Goal: Task Accomplishment & Management: Manage account settings

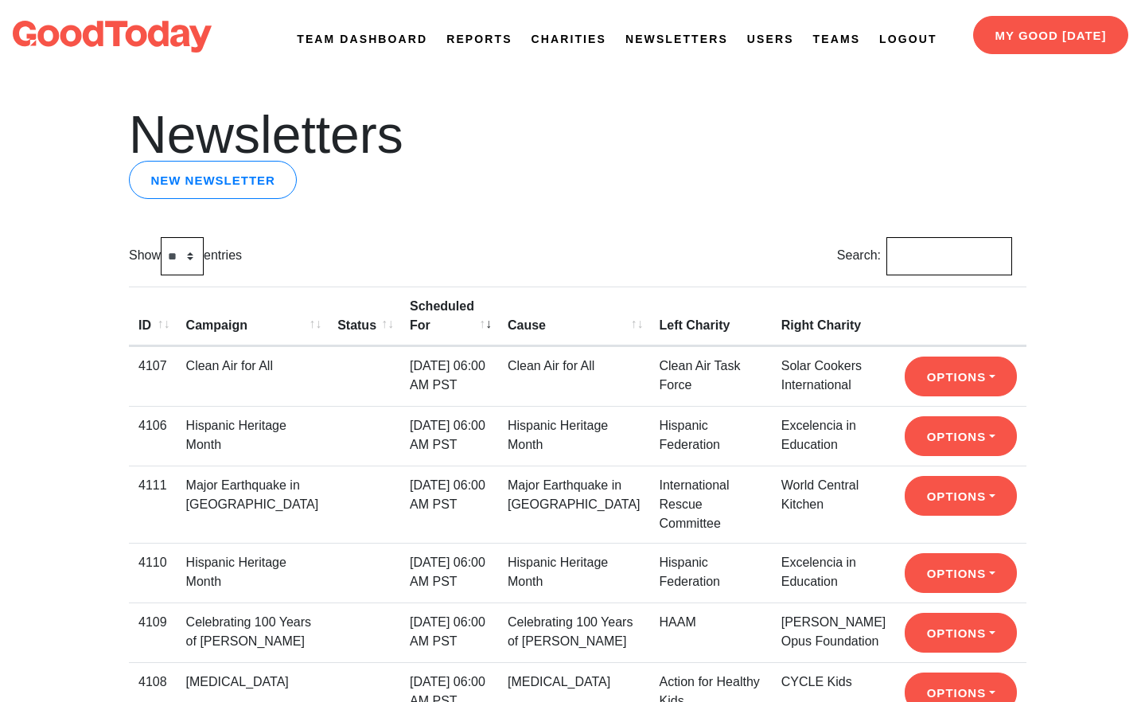
click at [692, 39] on link "Newsletters" at bounding box center [677, 39] width 103 height 17
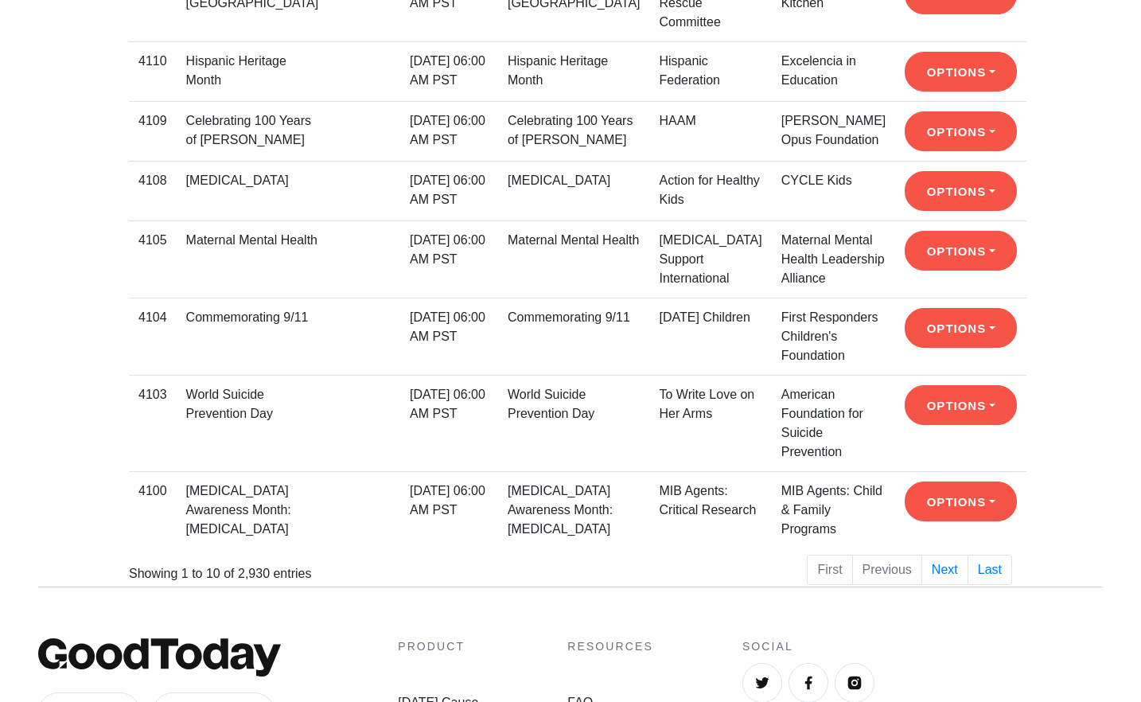
scroll to position [503, 0]
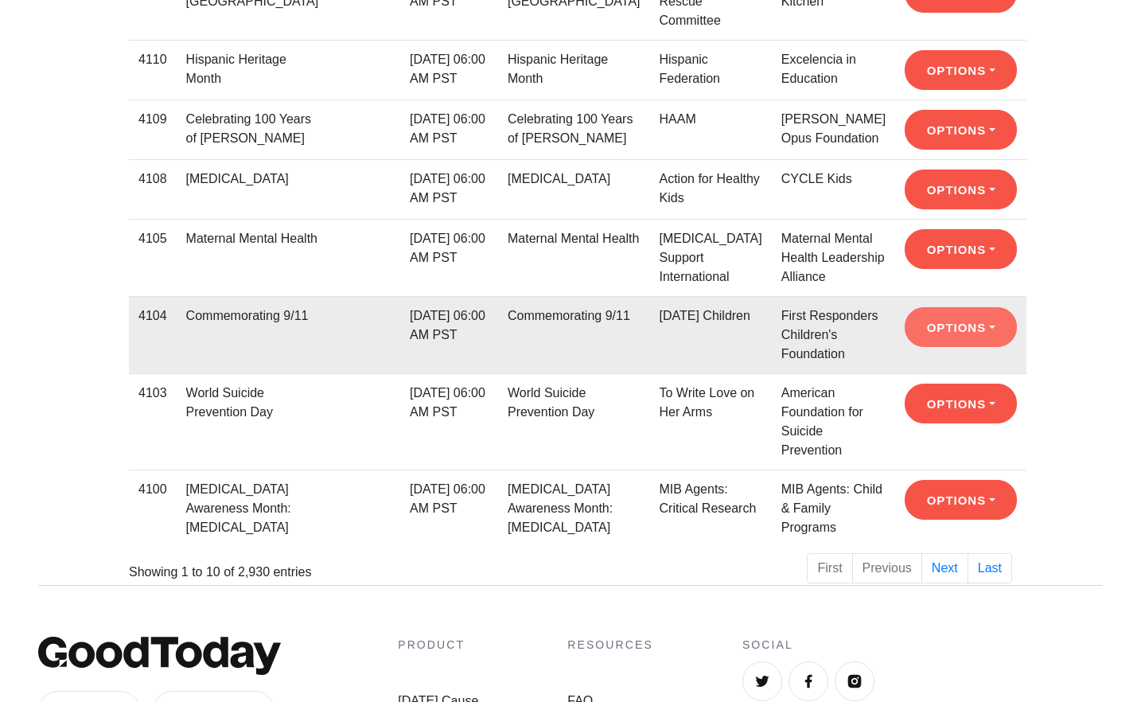
click at [927, 347] on button "Options" at bounding box center [961, 327] width 112 height 40
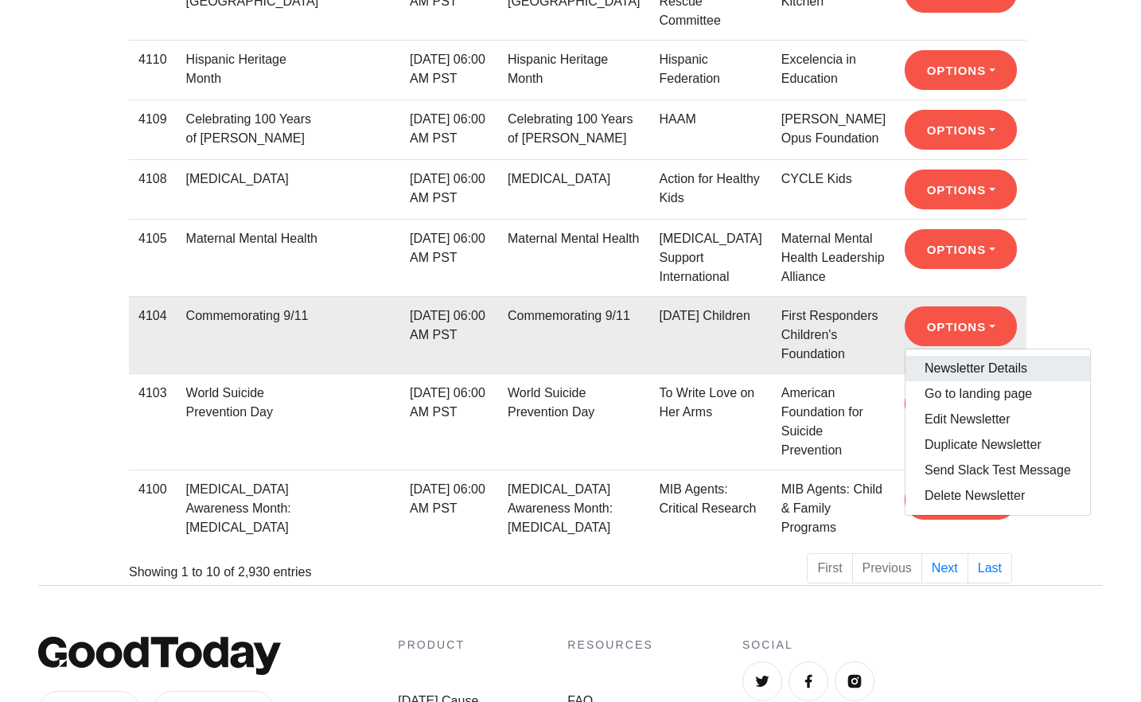
click at [926, 380] on link "Newsletter Details" at bounding box center [998, 368] width 185 height 25
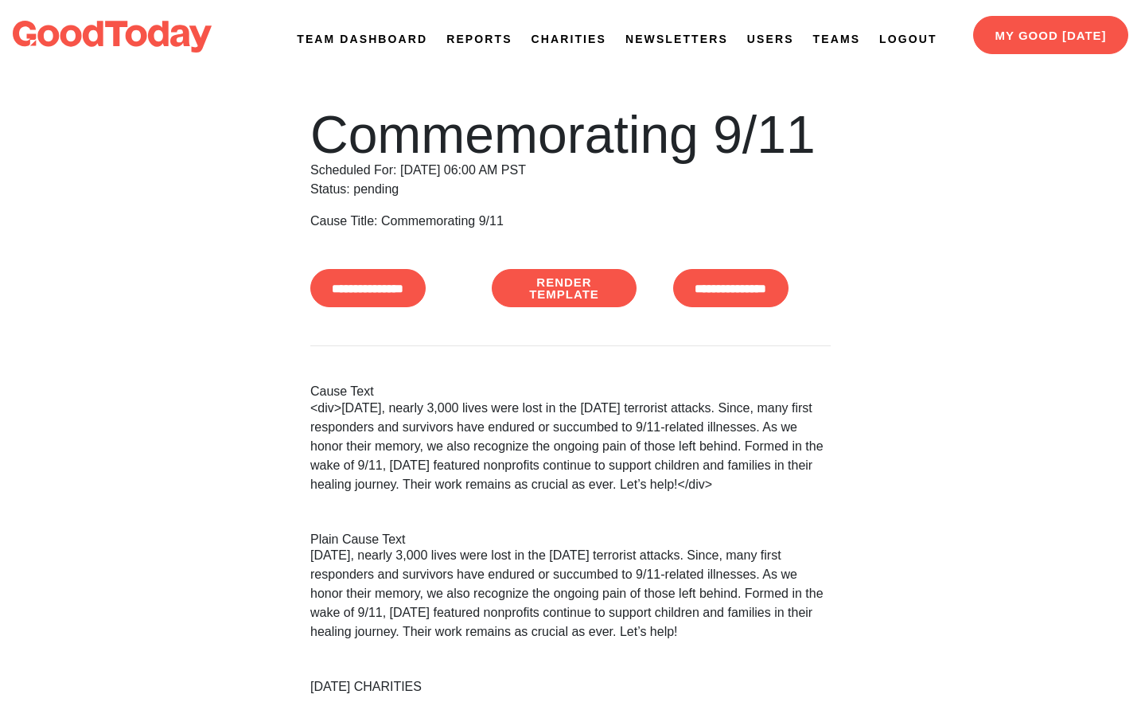
click at [593, 294] on link "Render Template" at bounding box center [564, 288] width 145 height 38
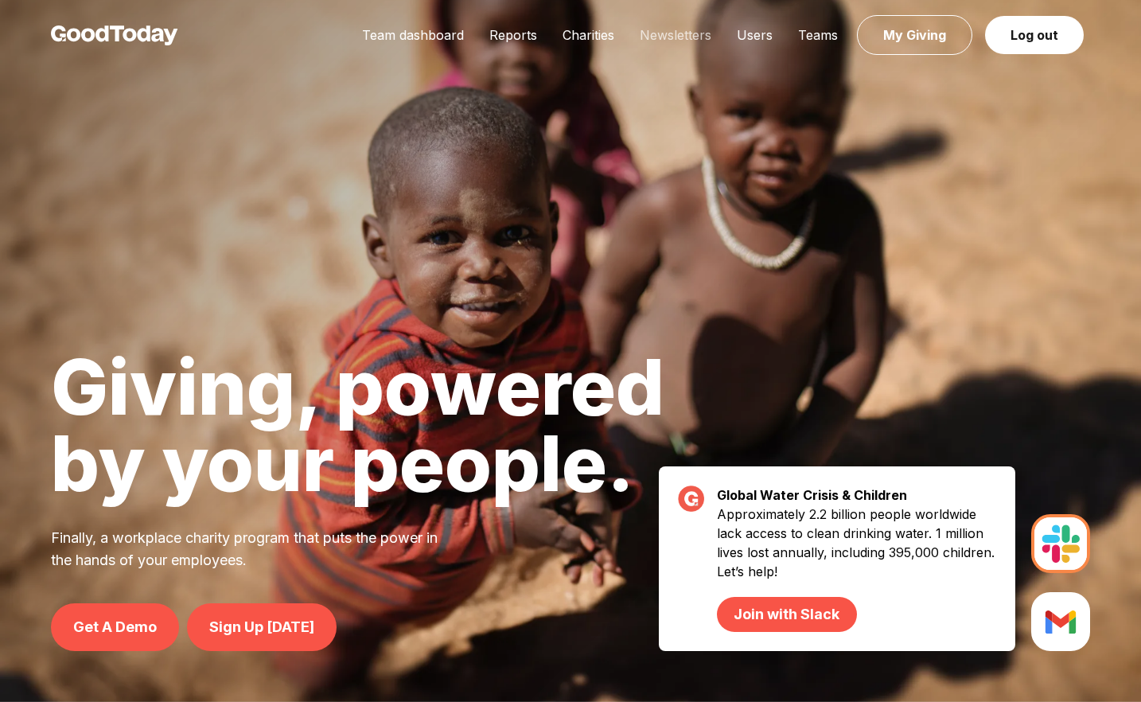
click at [697, 33] on link "Newsletters" at bounding box center [675, 35] width 97 height 16
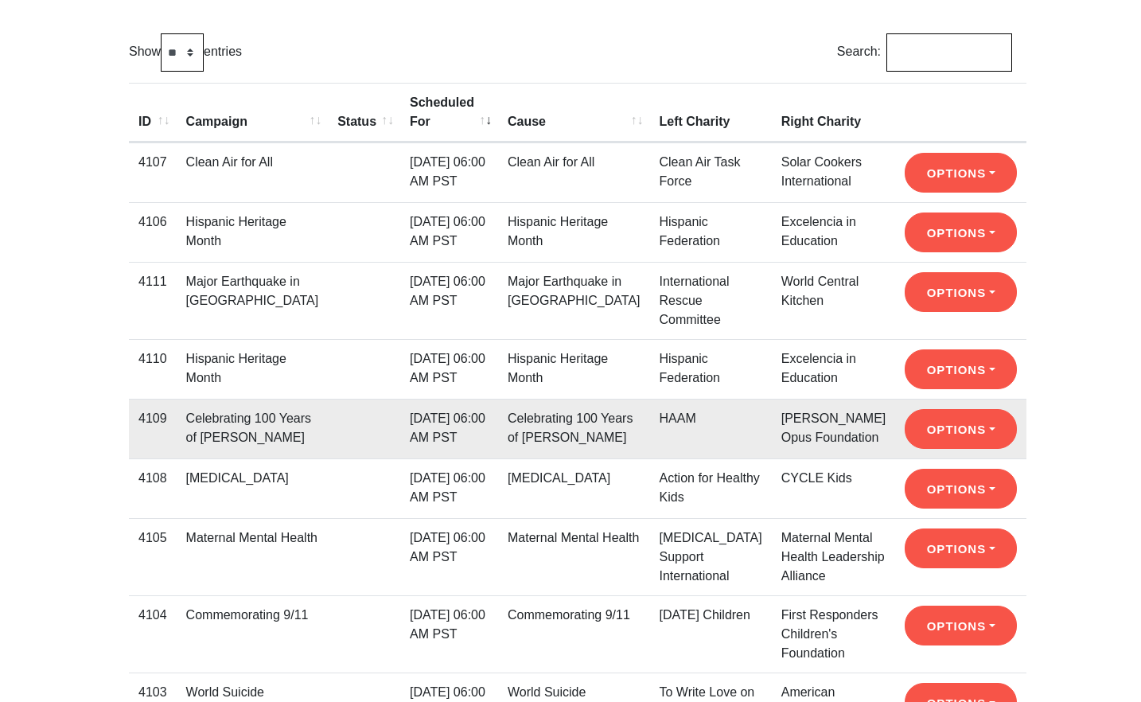
scroll to position [205, 0]
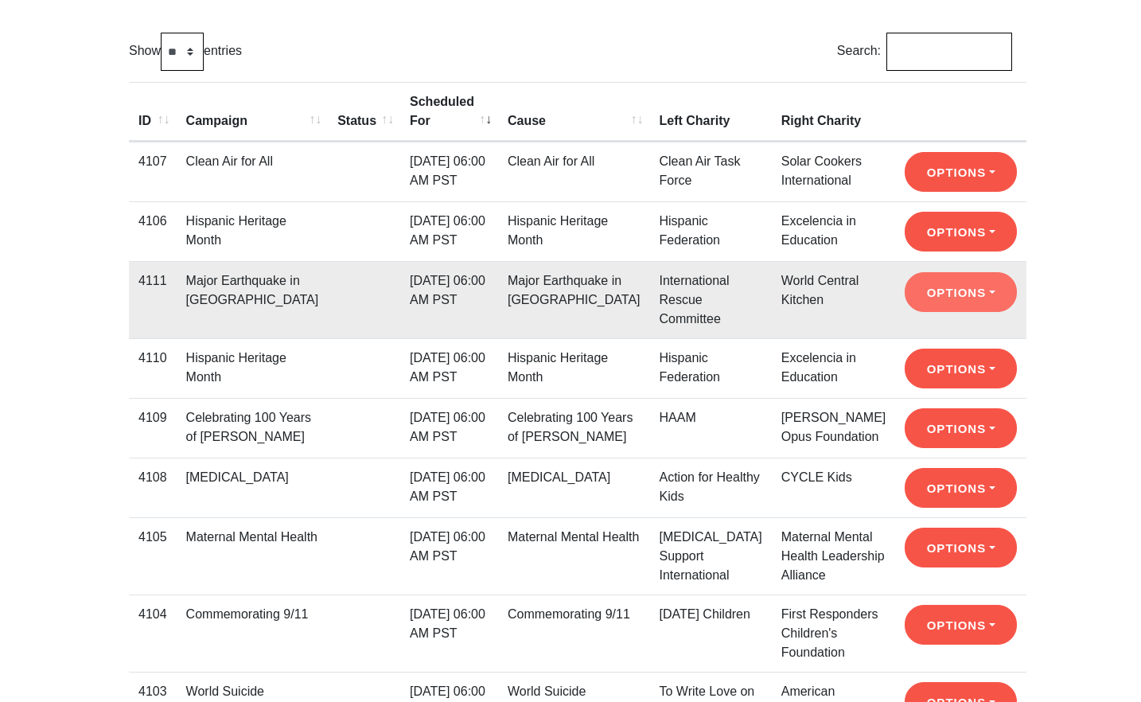
click at [922, 291] on button "Options" at bounding box center [961, 292] width 112 height 40
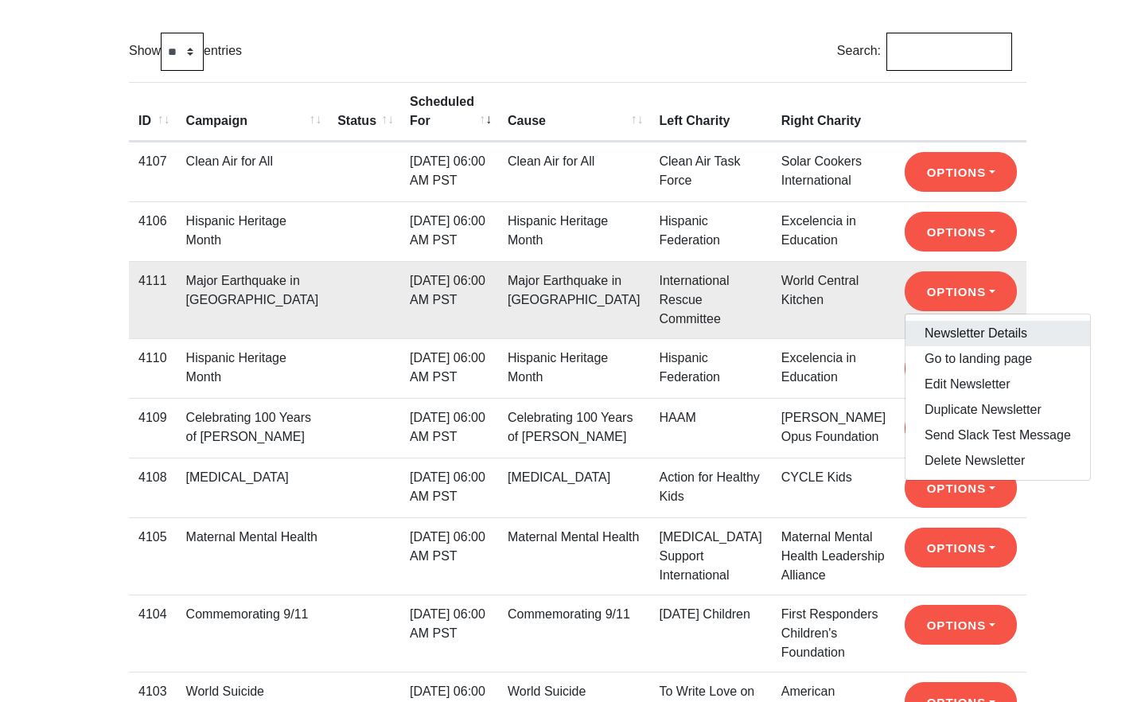
click at [930, 340] on link "Newsletter Details" at bounding box center [998, 333] width 185 height 25
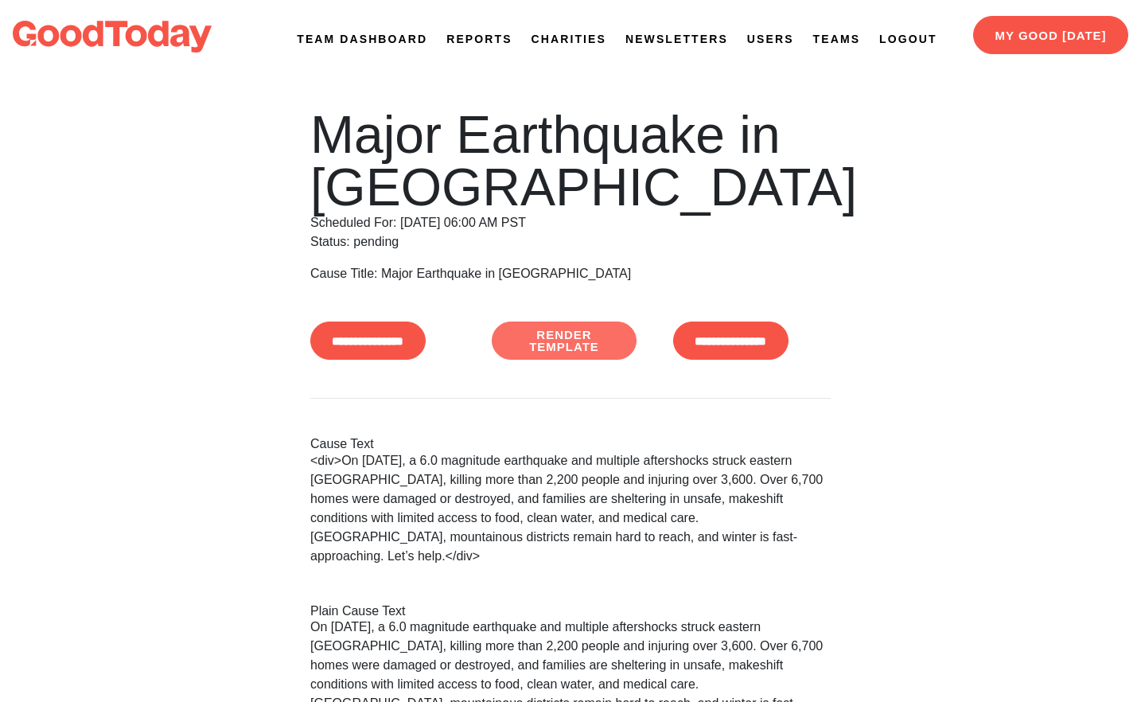
click at [563, 325] on link "Render Template" at bounding box center [564, 341] width 145 height 38
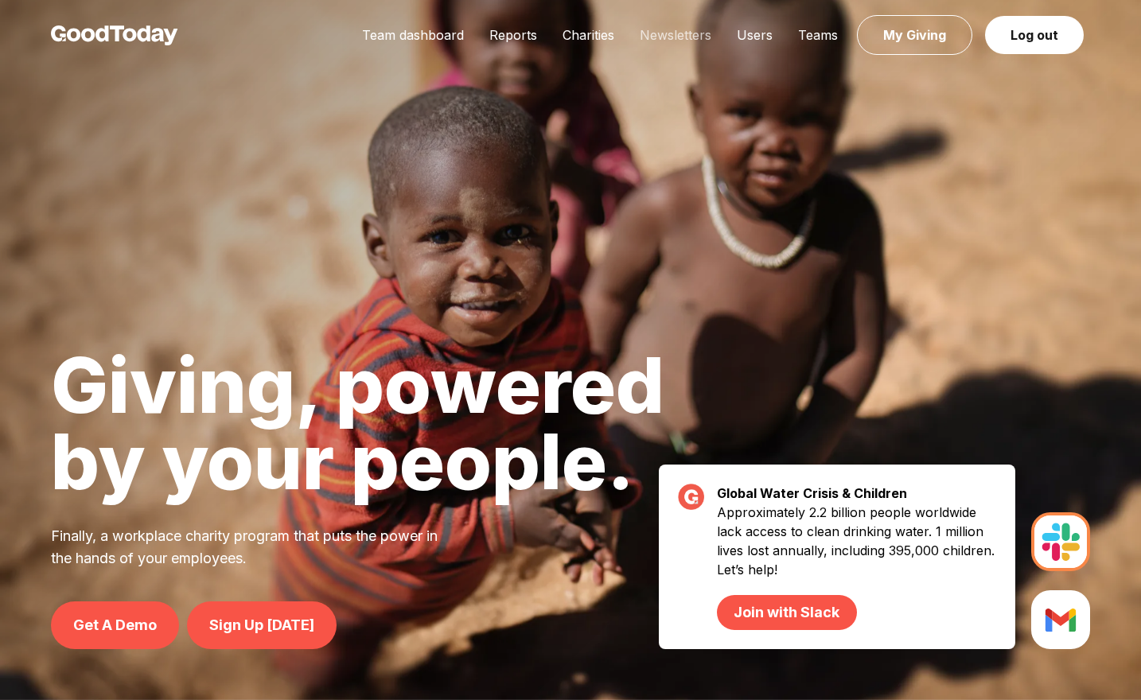
click at [690, 36] on link "Newsletters" at bounding box center [675, 35] width 97 height 16
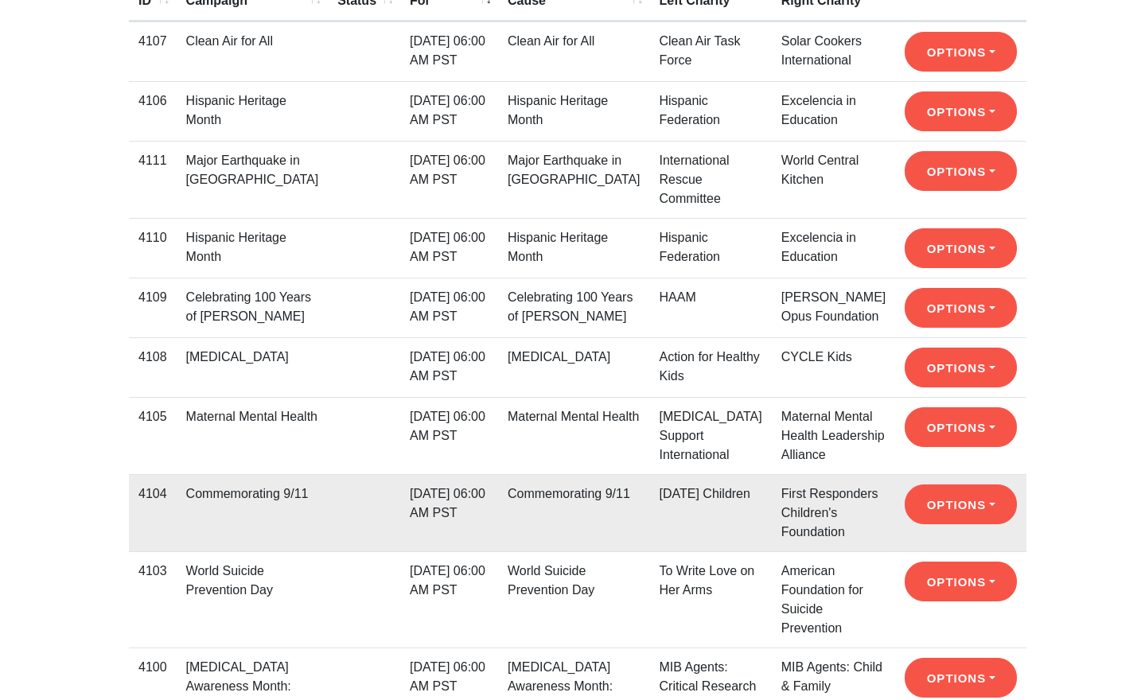
scroll to position [328, 0]
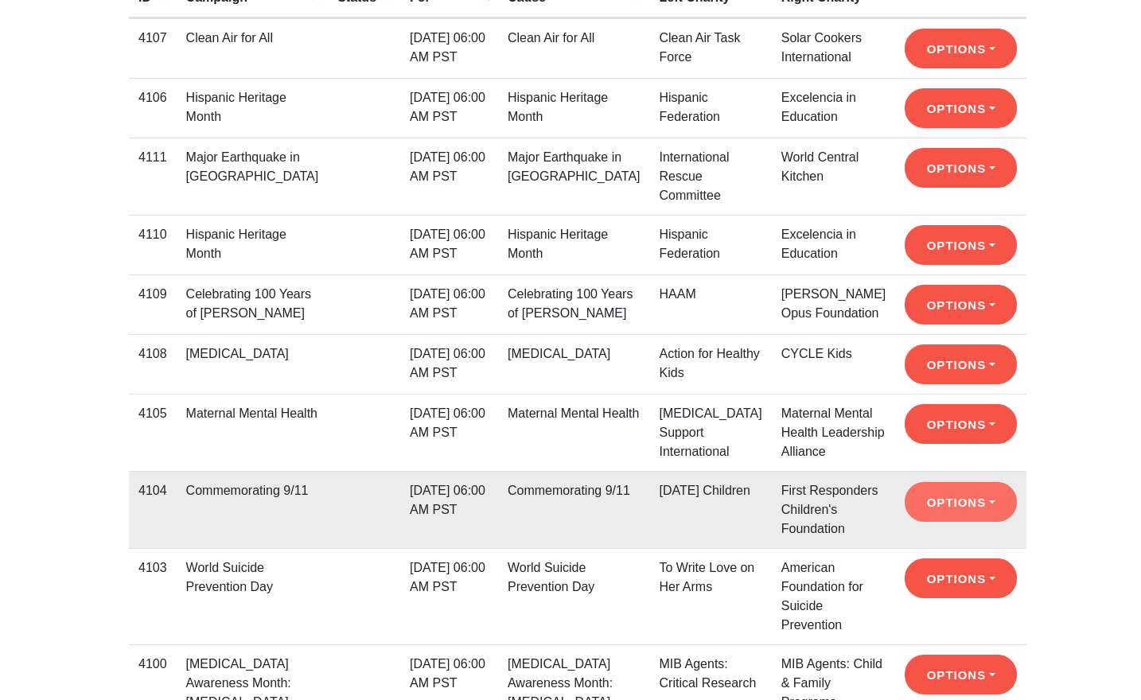
click at [919, 512] on button "Options" at bounding box center [961, 502] width 112 height 40
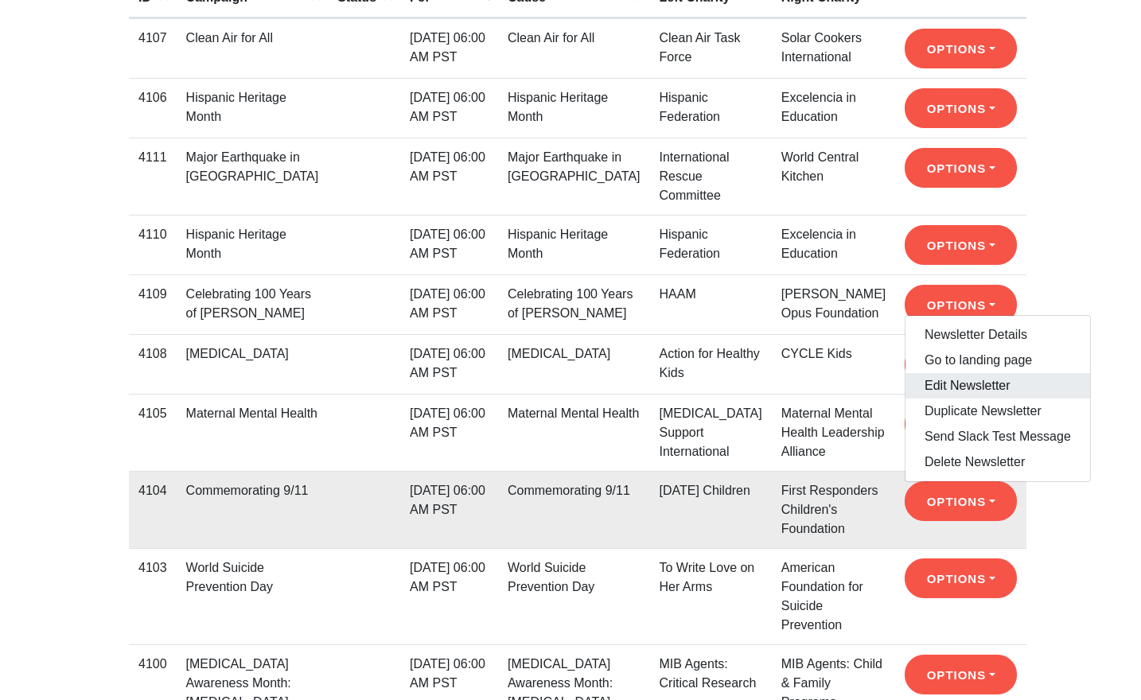
click at [933, 398] on link "Edit Newsletter" at bounding box center [998, 385] width 185 height 25
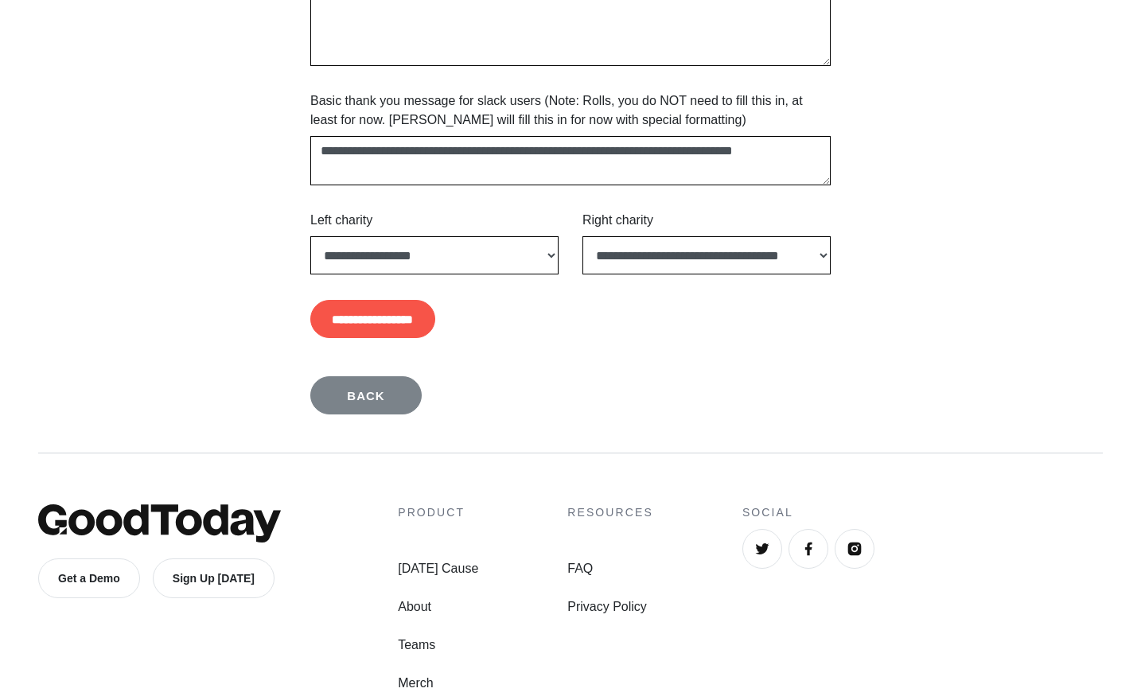
scroll to position [1254, 0]
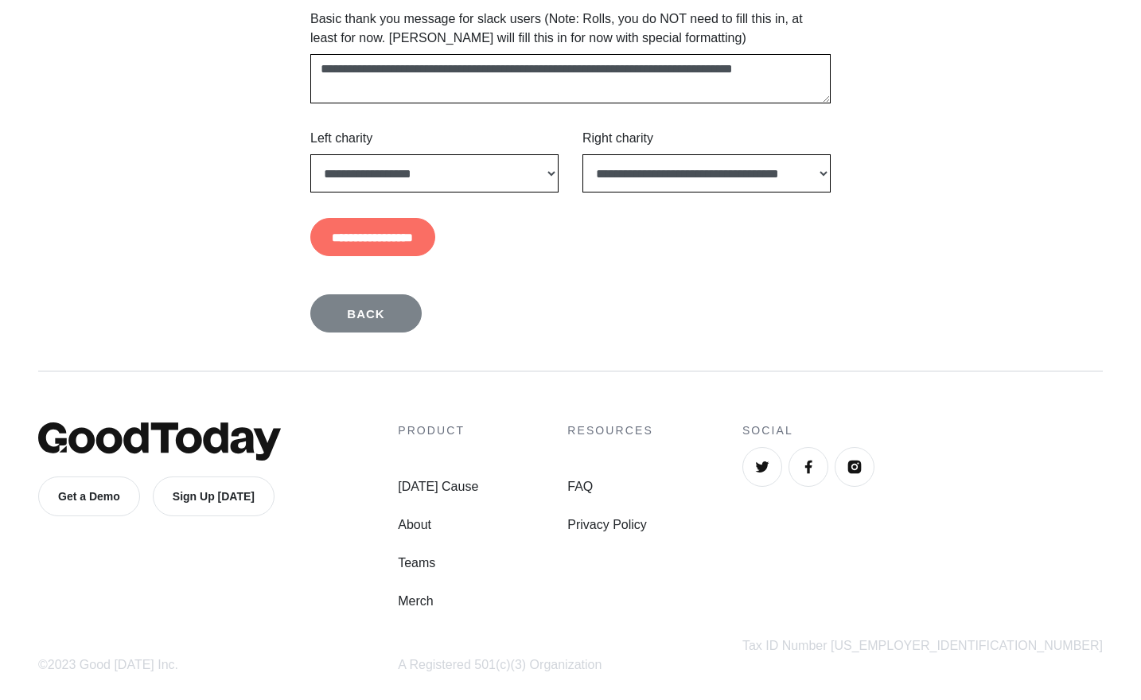
click at [435, 234] on input "**********" at bounding box center [372, 237] width 125 height 38
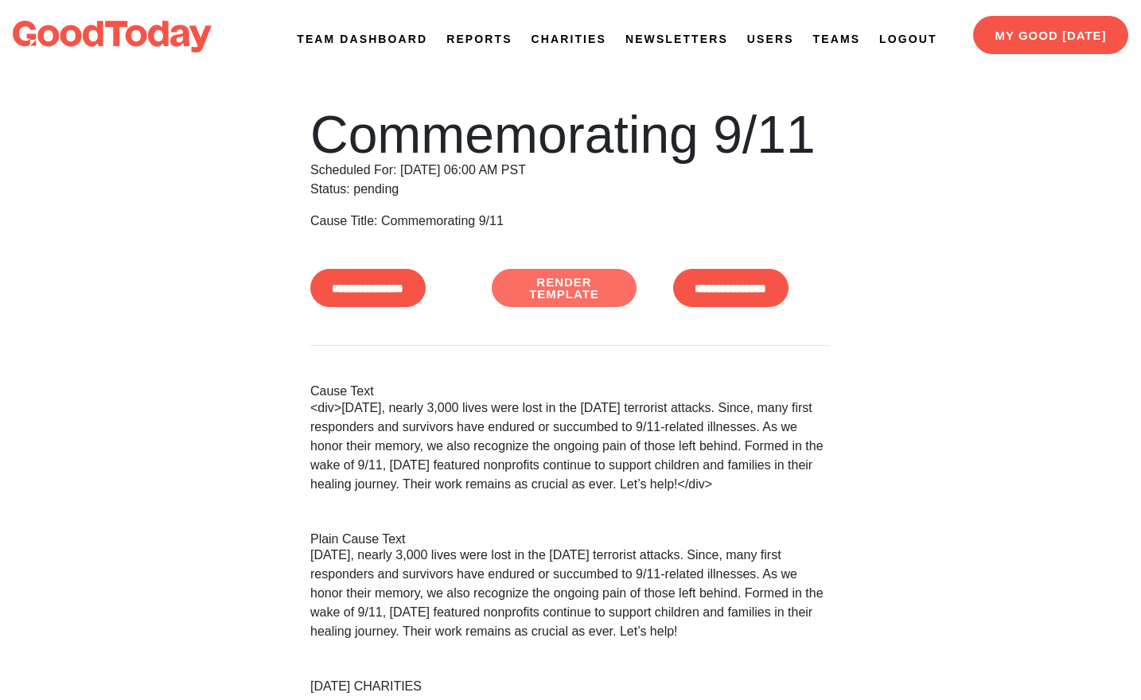
click at [544, 271] on link "Render Template" at bounding box center [564, 288] width 145 height 38
